Goal: Information Seeking & Learning: Check status

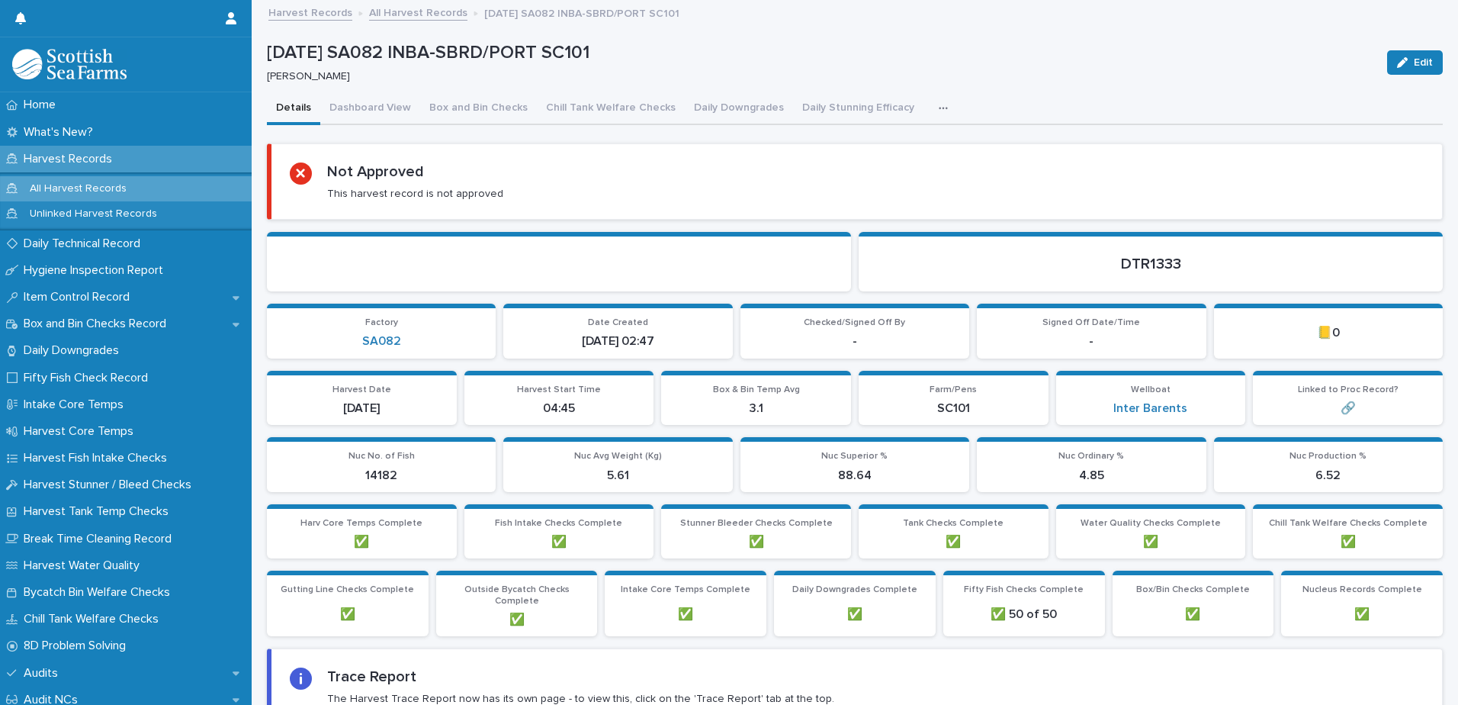
click at [388, 8] on link "All Harvest Records" at bounding box center [418, 12] width 98 height 18
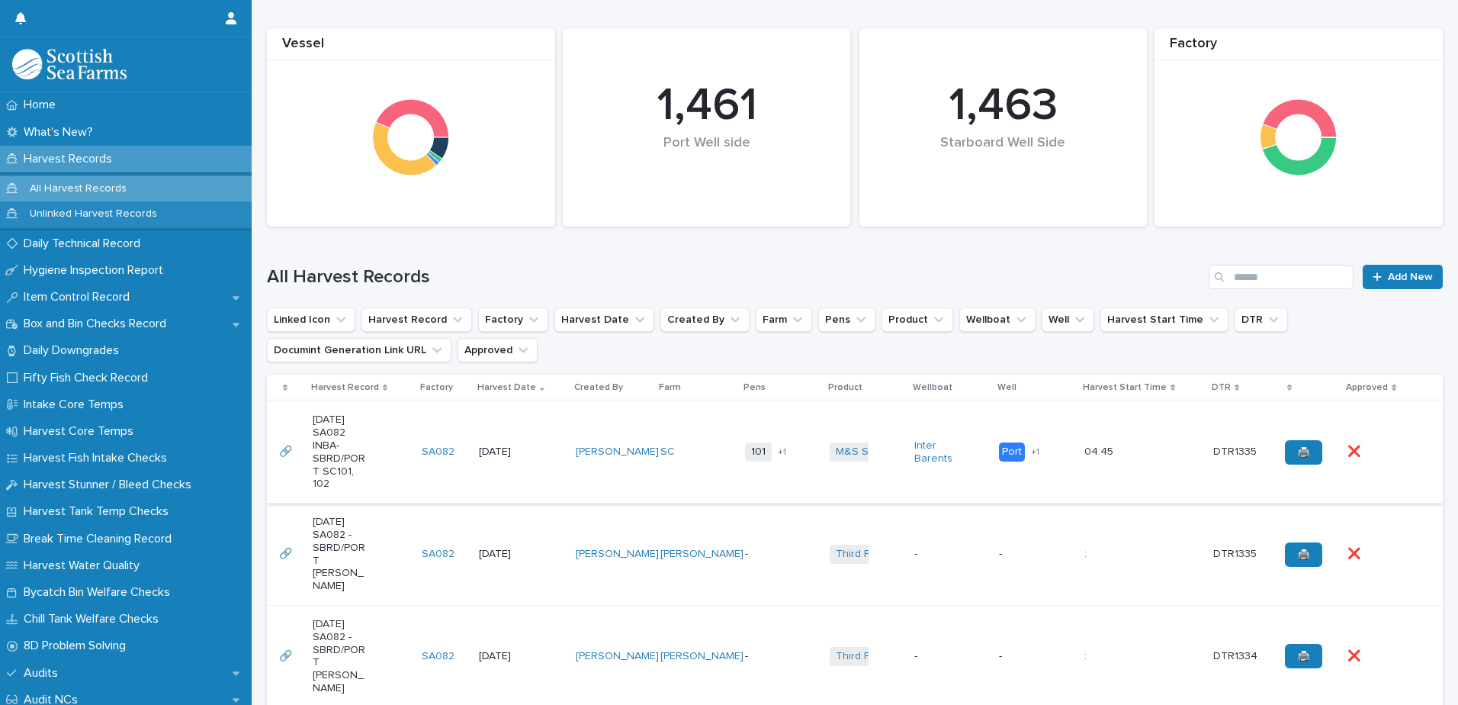
scroll to position [153, 0]
click at [397, 452] on div "[DATE] SA082 INBA-SBRD/PORT SC101, 102" at bounding box center [361, 450] width 97 height 89
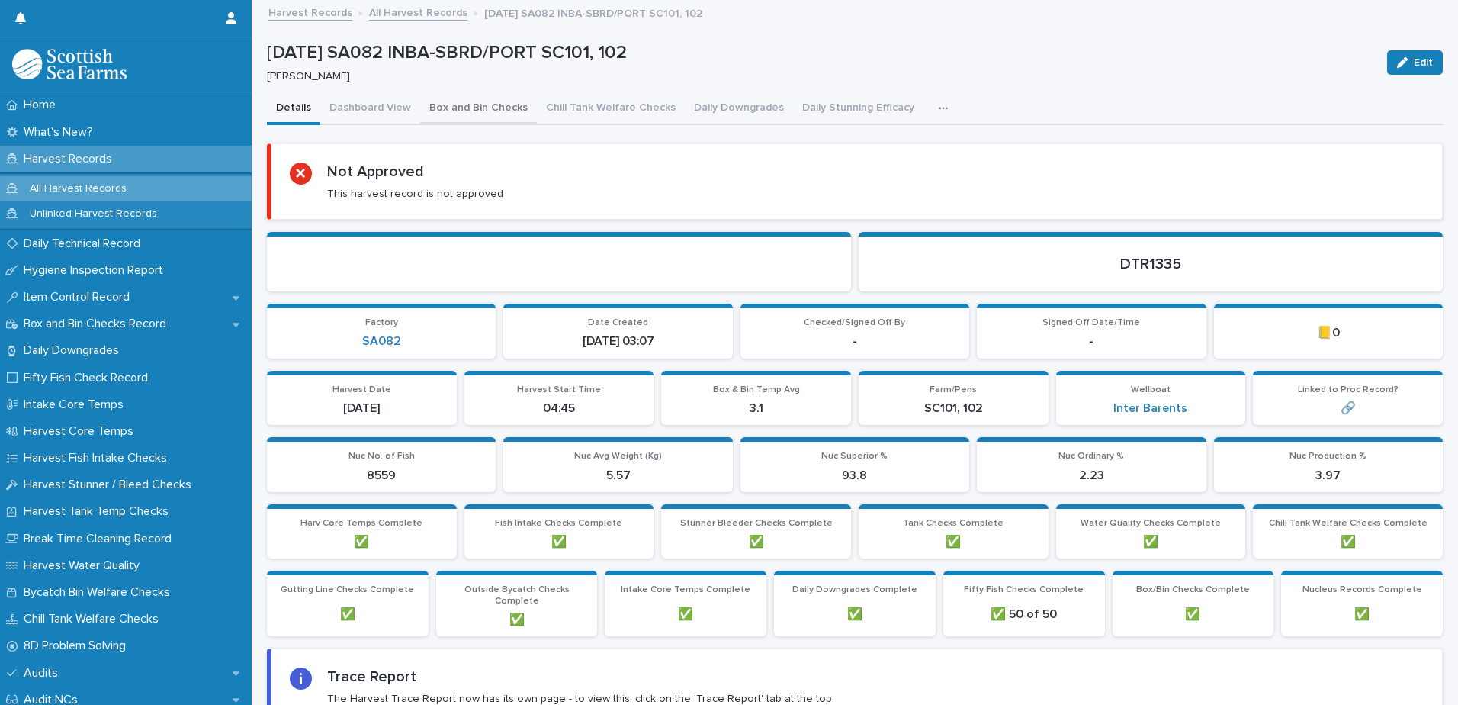
click at [469, 104] on button "Box and Bin Checks" at bounding box center [478, 109] width 117 height 32
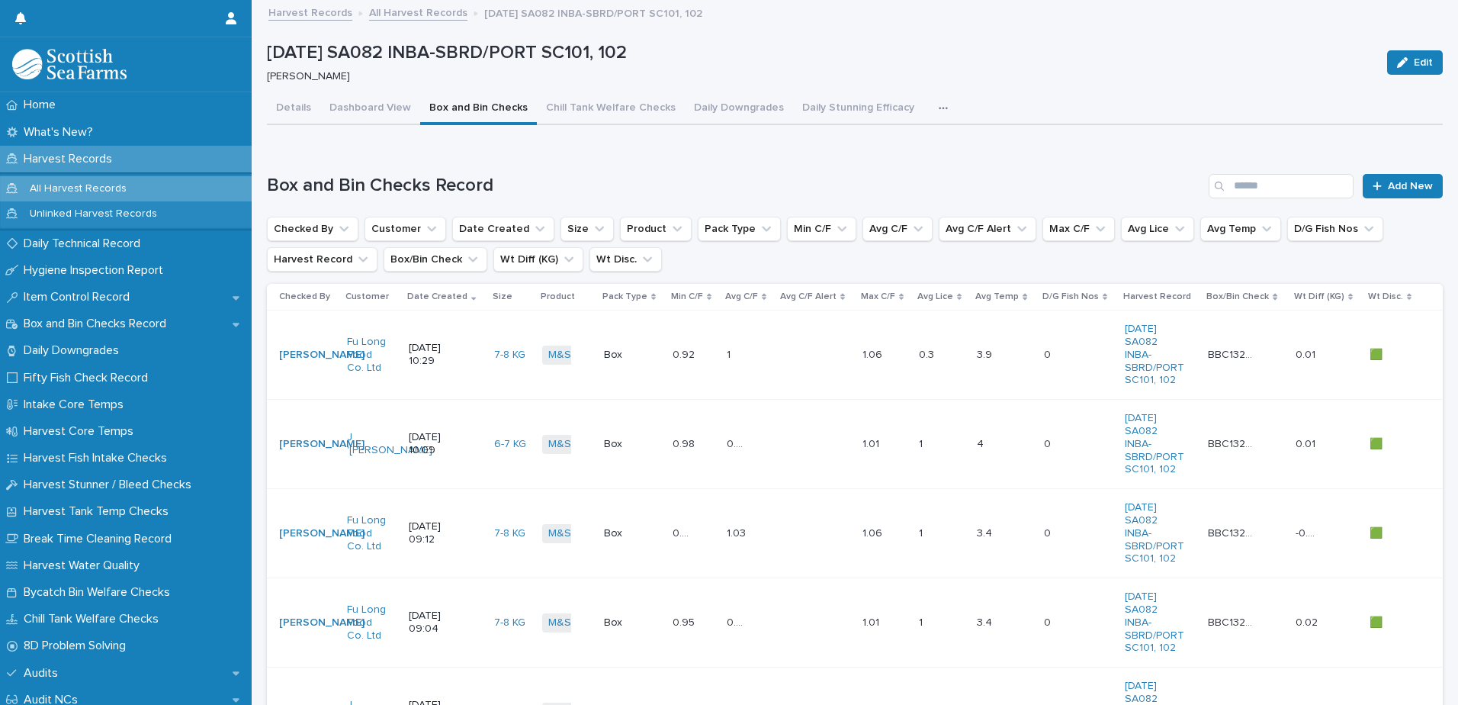
click at [405, 11] on link "All Harvest Records" at bounding box center [418, 12] width 98 height 18
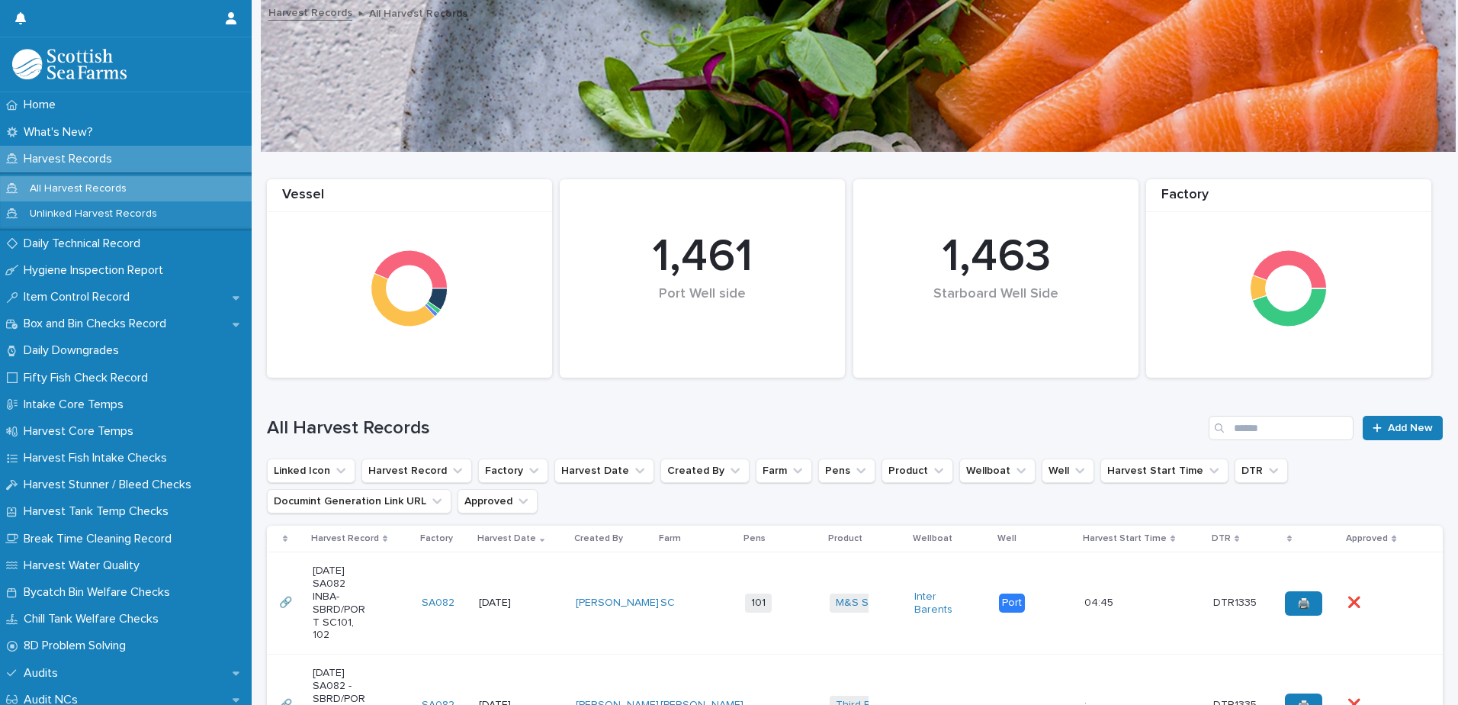
scroll to position [458, 0]
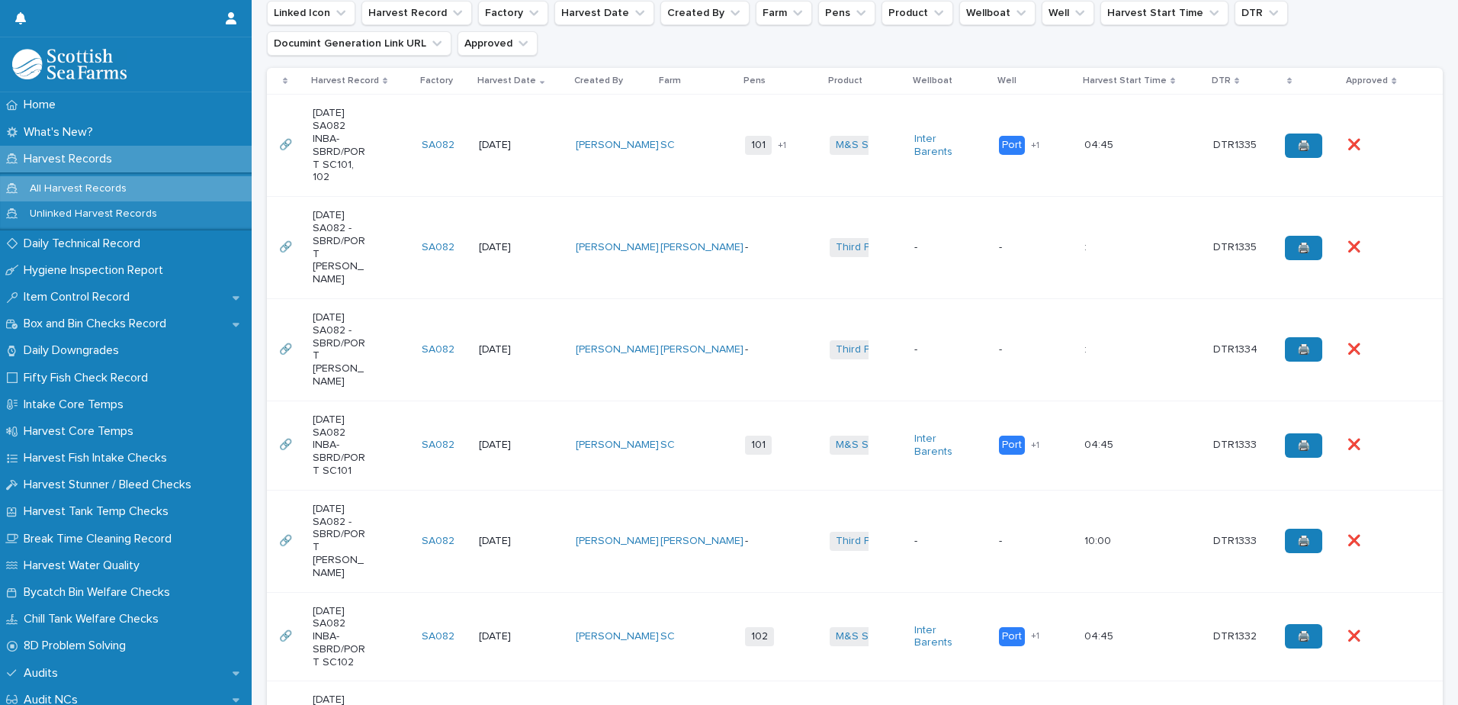
click at [387, 245] on div "[DATE] SA082 -SBRD/PORT [PERSON_NAME]" at bounding box center [361, 247] width 97 height 89
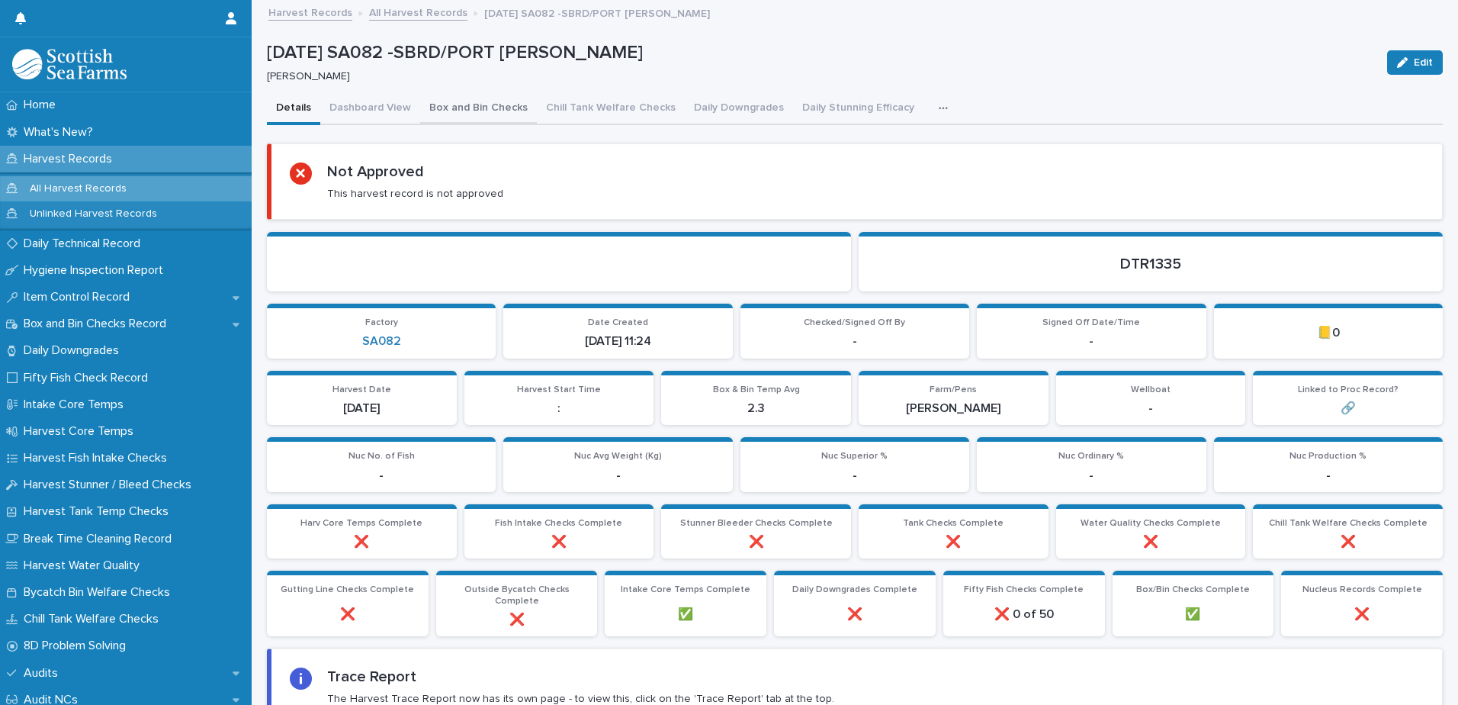
click at [485, 98] on button "Box and Bin Checks" at bounding box center [478, 109] width 117 height 32
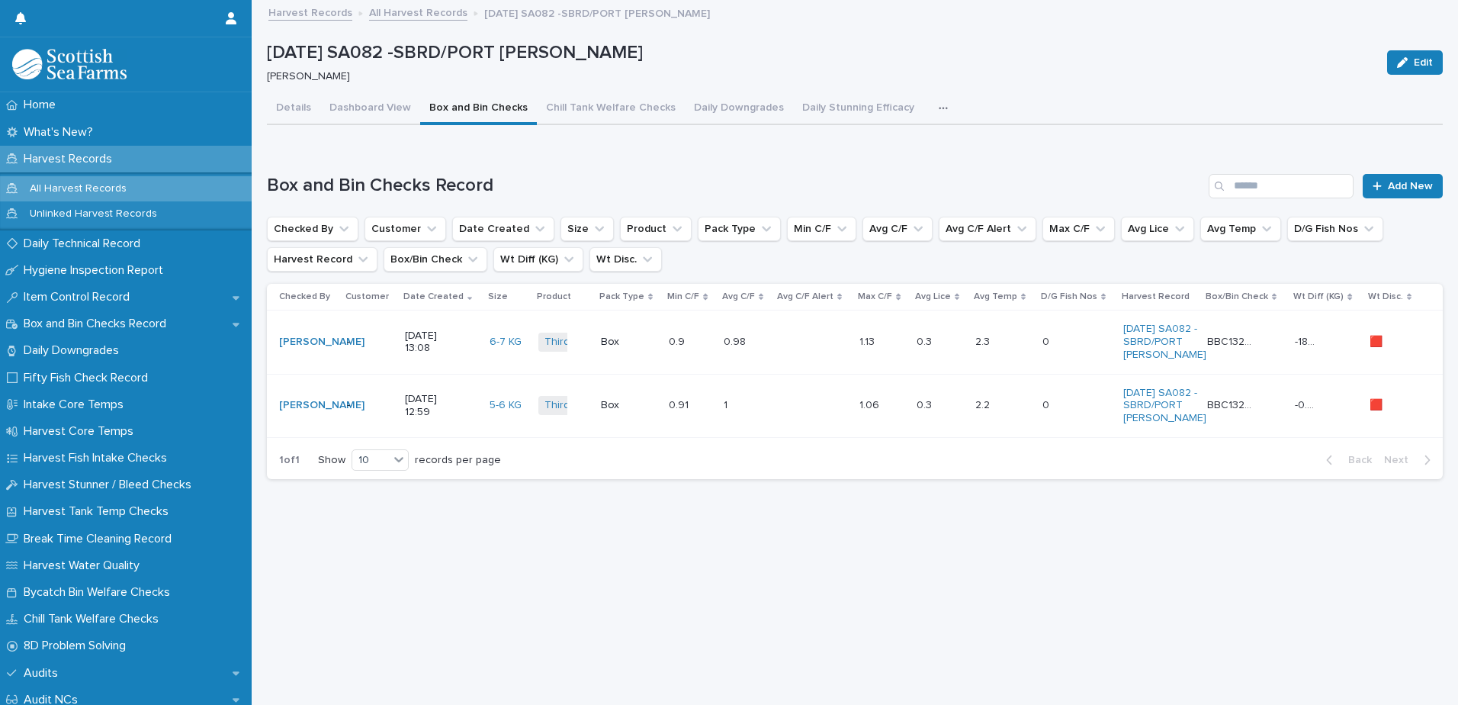
click at [1011, 418] on div "2.2 2.2" at bounding box center [1003, 405] width 55 height 25
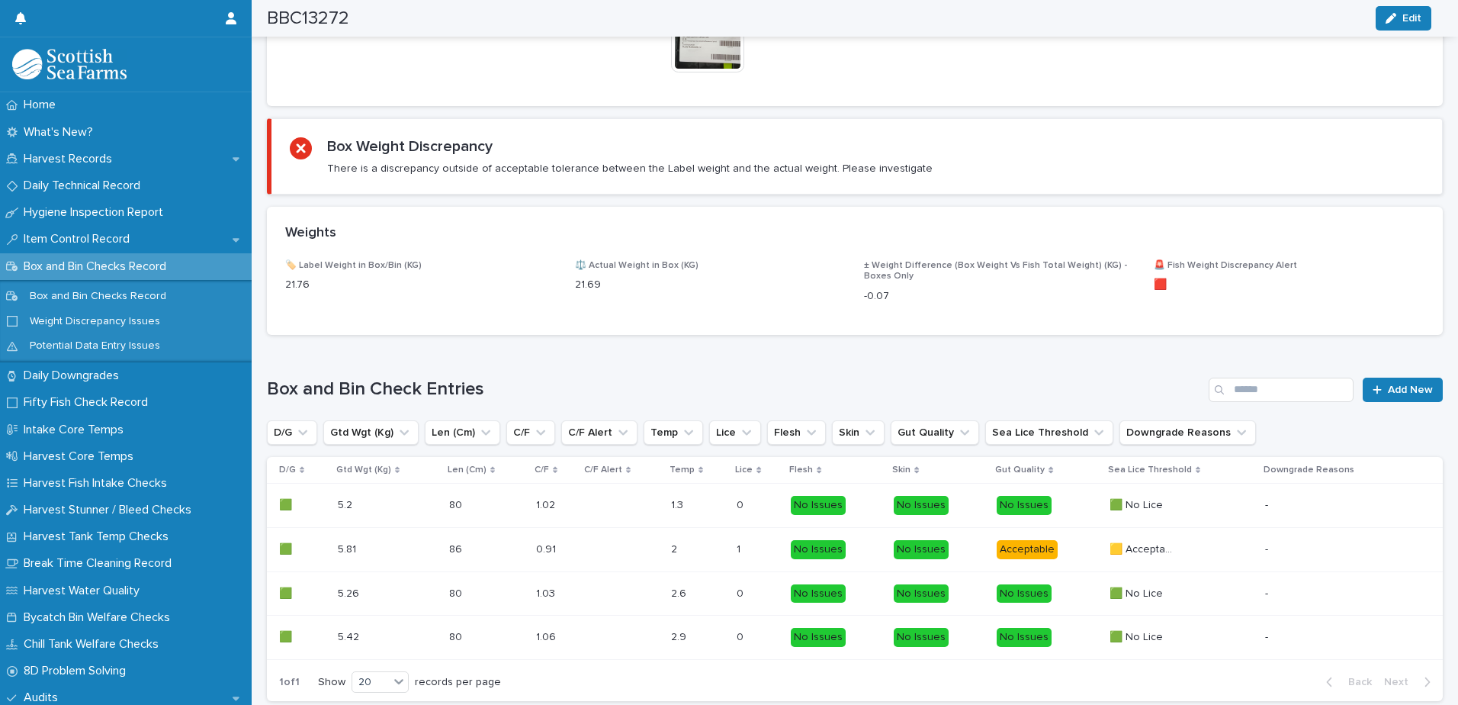
scroll to position [686, 0]
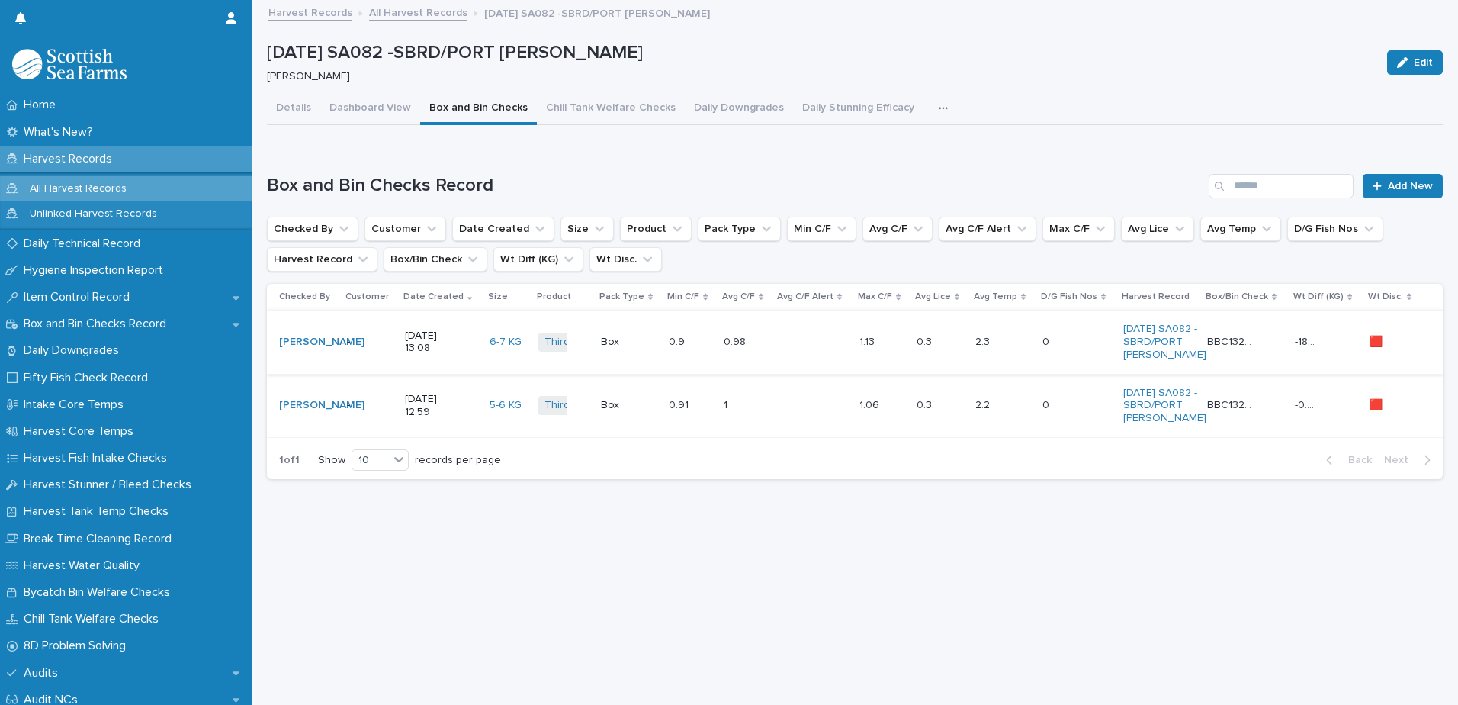
scroll to position [11, 0]
click at [756, 345] on div "0.98 0.98" at bounding box center [745, 342] width 43 height 25
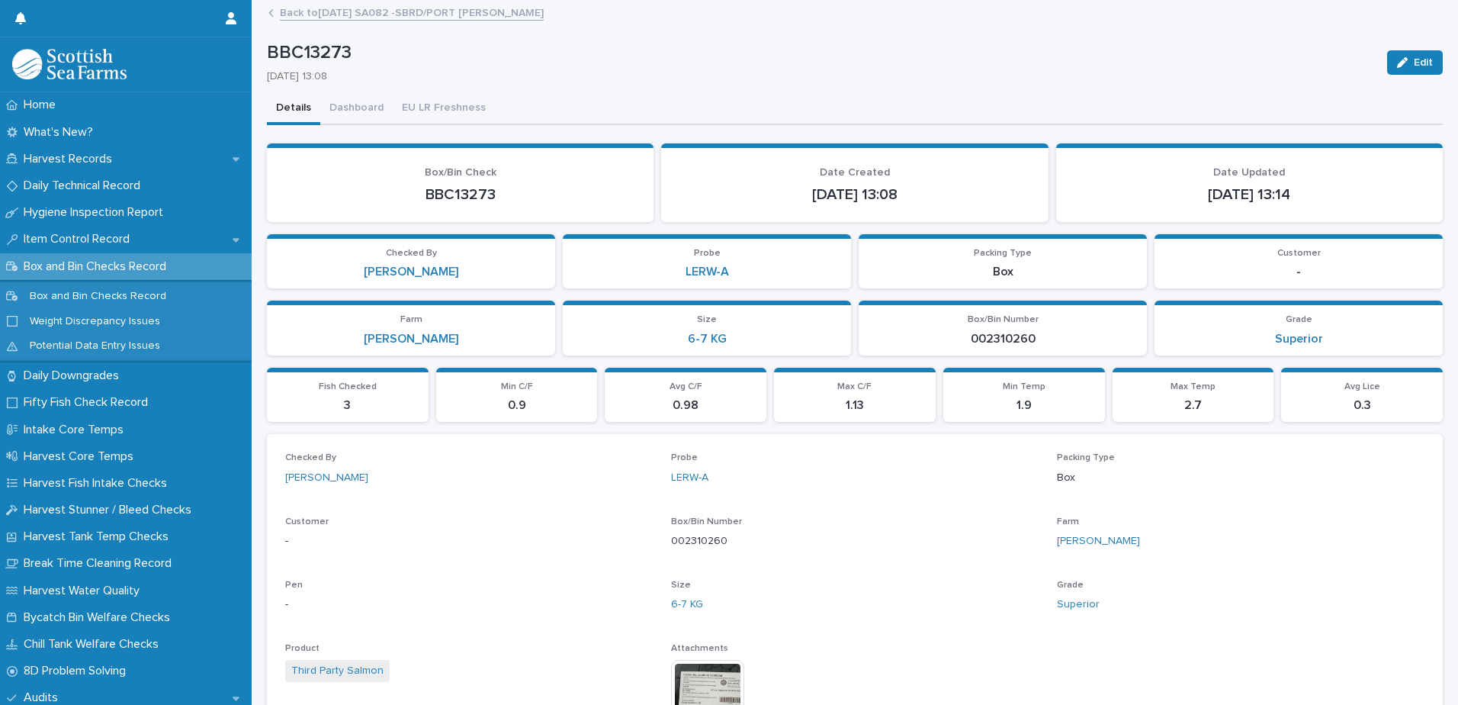
click at [370, 11] on link "Back to [DATE] SA082 -SBRD/PORT [PERSON_NAME]" at bounding box center [412, 12] width 264 height 18
